Goal: Information Seeking & Learning: Learn about a topic

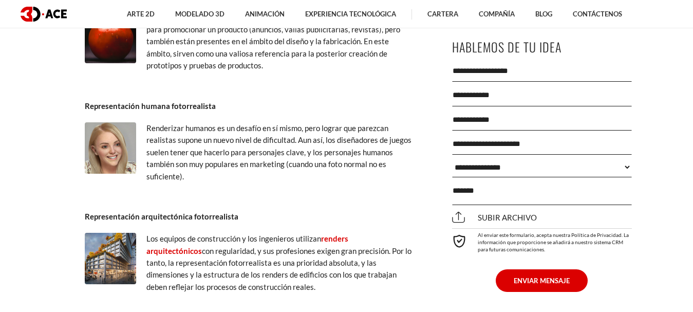
scroll to position [3135, 0]
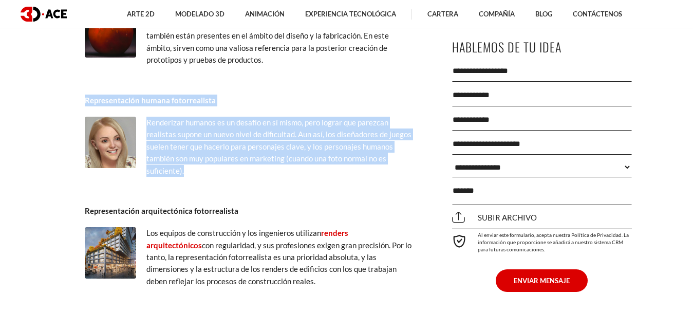
drag, startPoint x: 75, startPoint y: 103, endPoint x: 193, endPoint y: 181, distance: 141.7
click at [109, 182] on div "Representación humana fotorrealista Renderizar humanos es un desafío en sí mism…" at bounding box center [249, 140] width 339 height 103
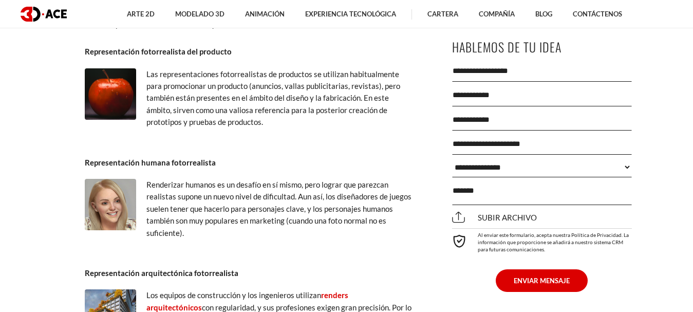
scroll to position [3083, 0]
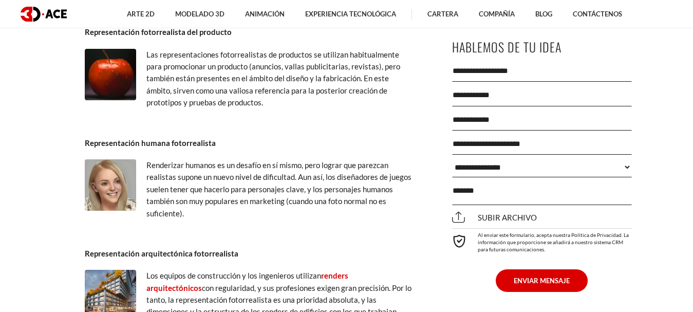
drag, startPoint x: 85, startPoint y: 226, endPoint x: 127, endPoint y: 187, distance: 57.4
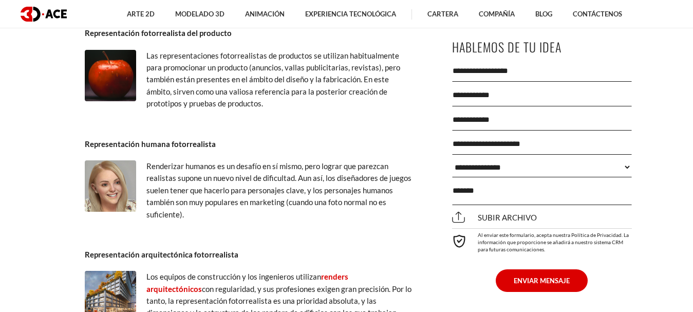
drag, startPoint x: 106, startPoint y: 220, endPoint x: 139, endPoint y: 153, distance: 75.4
drag, startPoint x: 139, startPoint y: 153, endPoint x: 112, endPoint y: 208, distance: 61.4
drag, startPoint x: 112, startPoint y: 208, endPoint x: 98, endPoint y: 240, distance: 35.9
drag, startPoint x: 98, startPoint y: 240, endPoint x: 23, endPoint y: 240, distance: 74.5
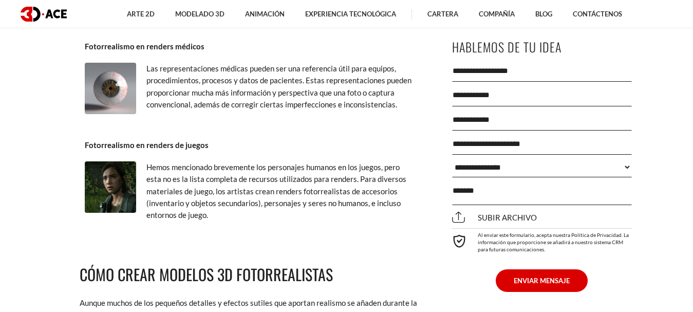
scroll to position [3502, 0]
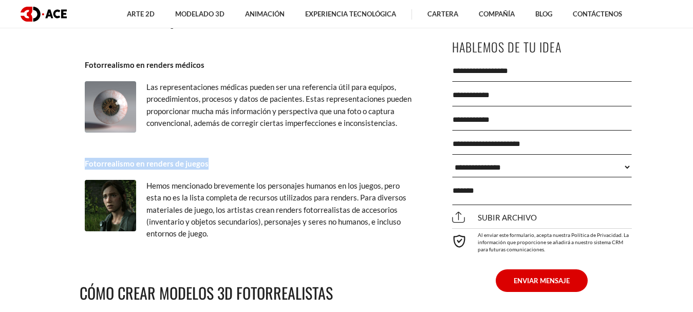
drag, startPoint x: 211, startPoint y: 159, endPoint x: 79, endPoint y: 165, distance: 131.7
click at [80, 165] on div "Fotorrealismo en renders de juegos Hemos mencionado brevemente los personajes h…" at bounding box center [249, 204] width 339 height 103
copy div "Fotorrealismo en renders de juegos"
click at [167, 100] on font "Las representaciones médicas pueden ser una referencia útil para equipos, proce…" at bounding box center [278, 104] width 265 height 45
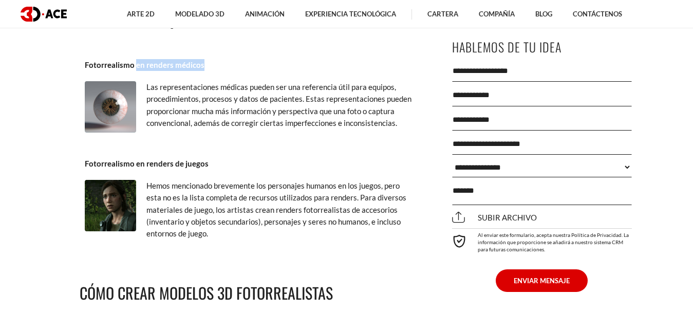
drag, startPoint x: 134, startPoint y: 59, endPoint x: 205, endPoint y: 61, distance: 70.4
click at [205, 61] on p "Fotorrealismo en renders médicos" at bounding box center [249, 65] width 329 height 12
copy font "en renders médicos"
click at [205, 77] on div "Fotorrealismo en renders médicos Las representaciones médicas pueden ser una re…" at bounding box center [249, 99] width 339 height 91
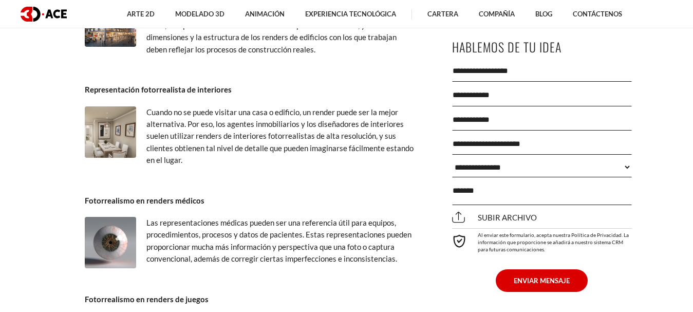
scroll to position [3348, 0]
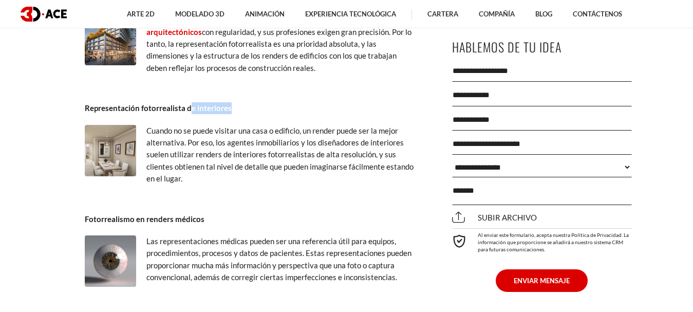
drag, startPoint x: 191, startPoint y: 109, endPoint x: 242, endPoint y: 110, distance: 51.4
click at [242, 110] on p "Representación fotorrealista de interiores" at bounding box center [249, 108] width 329 height 12
click at [244, 112] on p "Representación fotorrealista de interiores" at bounding box center [249, 108] width 329 height 12
drag, startPoint x: 188, startPoint y: 110, endPoint x: 213, endPoint y: 104, distance: 25.4
click at [232, 116] on div "Representación fotorrealista de interiores Cuando no se puede visitar una casa …" at bounding box center [249, 148] width 339 height 103
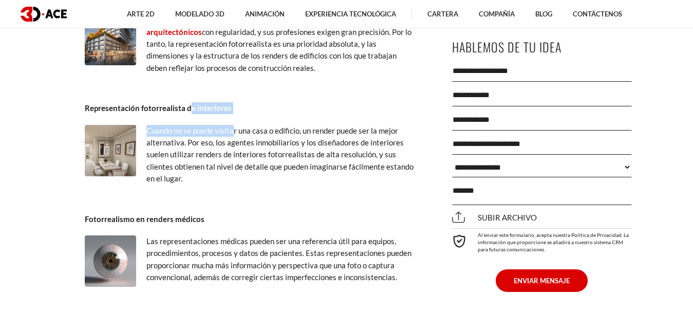
drag, startPoint x: 212, startPoint y: 103, endPoint x: 200, endPoint y: 106, distance: 12.4
click at [211, 103] on p "Representación fotorrealista de interiores" at bounding box center [249, 108] width 329 height 12
click at [189, 112] on font "Representación fotorrealista de interiores" at bounding box center [158, 107] width 147 height 9
drag, startPoint x: 187, startPoint y: 111, endPoint x: 239, endPoint y: 110, distance: 52.4
click at [239, 110] on p "Representación fotorrealista de interiores" at bounding box center [249, 108] width 329 height 12
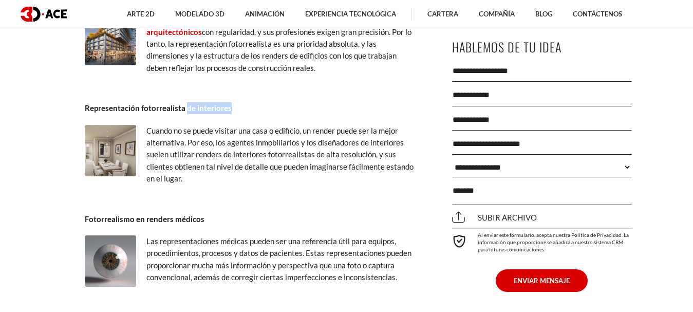
copy font "de interiores"
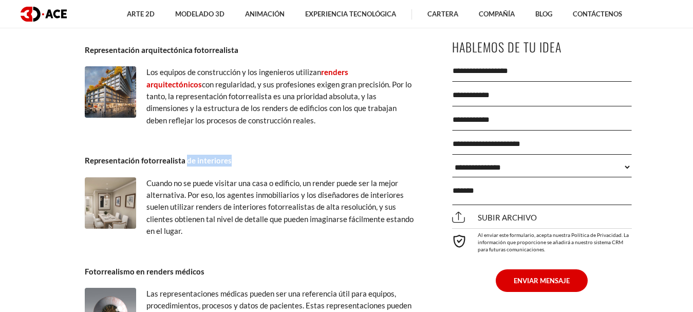
scroll to position [3245, 0]
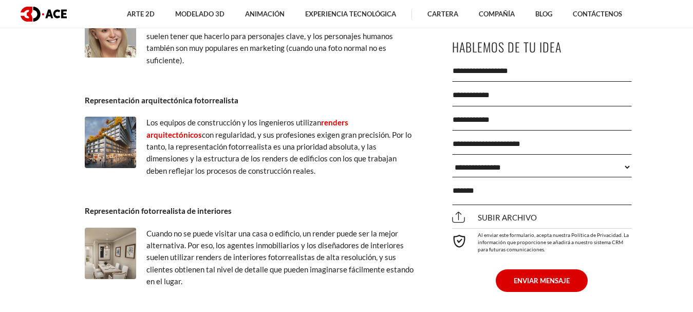
click at [216, 154] on font "con regularidad, y sus profesiones exigen gran precisión. Por lo tanto, la repr…" at bounding box center [278, 152] width 265 height 45
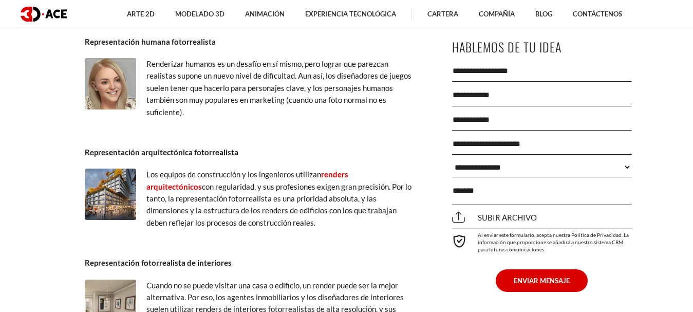
scroll to position [3142, 0]
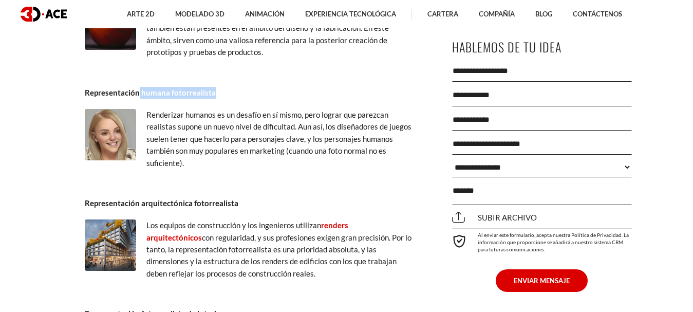
drag, startPoint x: 139, startPoint y: 87, endPoint x: 222, endPoint y: 87, distance: 82.7
click at [222, 87] on p "Representación humana fotorrealista" at bounding box center [249, 93] width 329 height 12
copy font "humana fotorrealista"
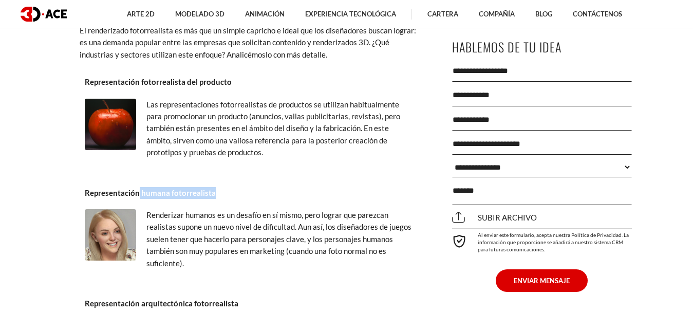
scroll to position [3040, 0]
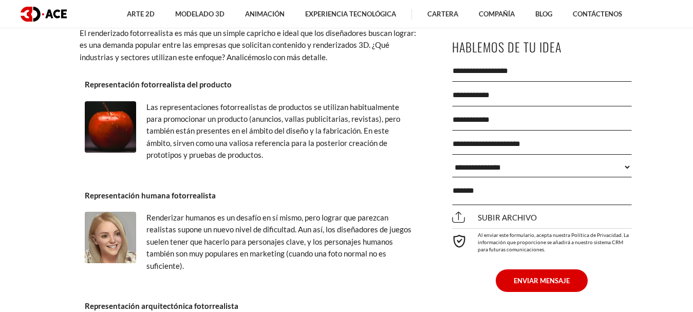
click at [240, 236] on font "Renderizar humanos es un desafío en sí mismo, pero lograr que parezcan realista…" at bounding box center [278, 242] width 265 height 58
drag, startPoint x: 88, startPoint y: 84, endPoint x: 251, endPoint y: 88, distance: 162.5
copy font "Representación fotorrealista del producto"
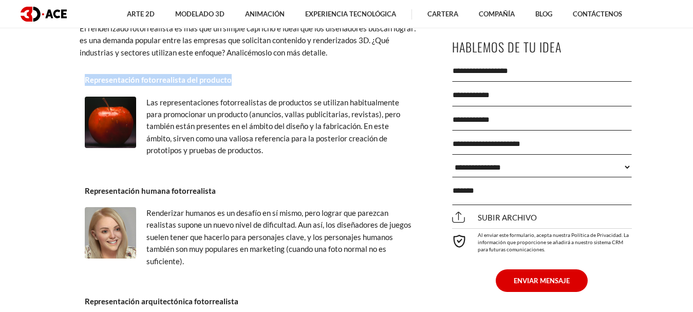
scroll to position [3091, 0]
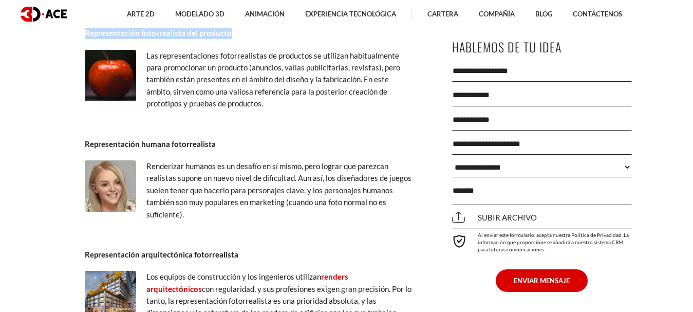
drag, startPoint x: 118, startPoint y: 196, endPoint x: 107, endPoint y: 201, distance: 12.2
click at [107, 201] on img at bounding box center [110, 185] width 51 height 51
drag, startPoint x: 107, startPoint y: 201, endPoint x: 159, endPoint y: 166, distance: 62.7
click at [183, 154] on div "Representación humana fotorrealista Renderizar humanos es un desafío en sí mism…" at bounding box center [249, 184] width 339 height 103
drag, startPoint x: 104, startPoint y: 188, endPoint x: 282, endPoint y: 123, distance: 188.9
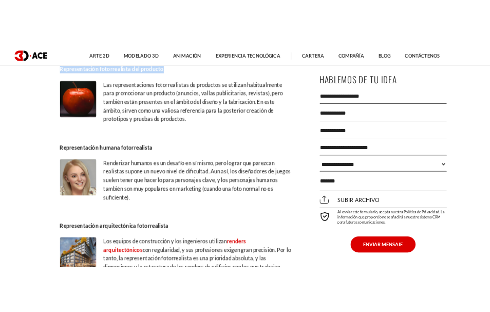
scroll to position [3142, 0]
